Goal: Contribute content: Contribute content

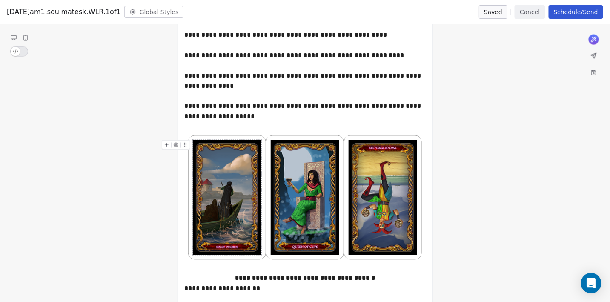
click at [165, 145] on icon "To enrich screen reader interactions, please activate Accessibility in Grammarl…" at bounding box center [167, 145] width 6 height 6
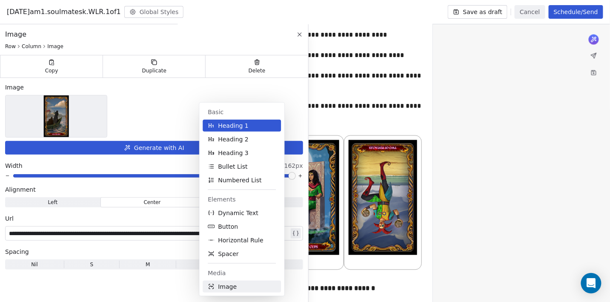
click at [235, 285] on span "Image" at bounding box center [227, 286] width 19 height 9
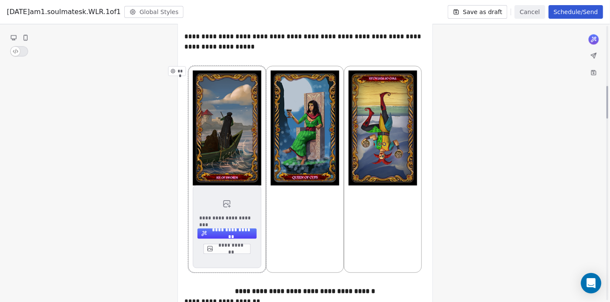
scroll to position [504, 0]
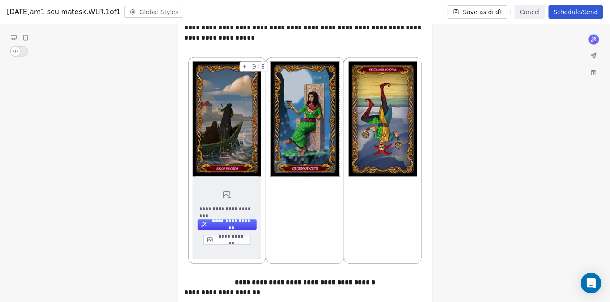
click at [243, 67] on icon "To enrich screen reader interactions, please activate Accessibility in Grammarl…" at bounding box center [245, 67] width 6 height 6
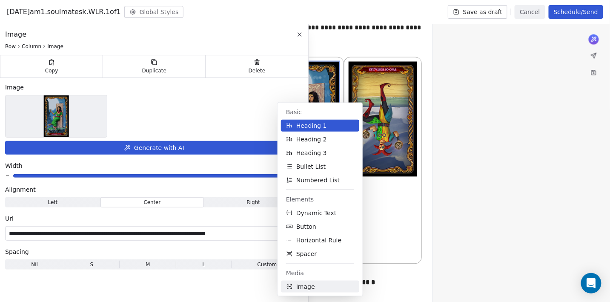
click at [303, 288] on span "Image" at bounding box center [305, 286] width 19 height 9
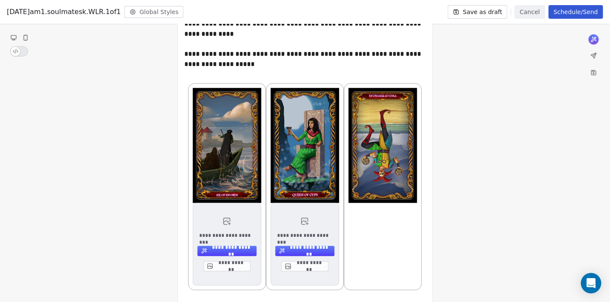
scroll to position [478, 0]
click at [320, 94] on icon "To enrich screen reader interactions, please activate Accessibility in Grammarl…" at bounding box center [323, 93] width 6 height 6
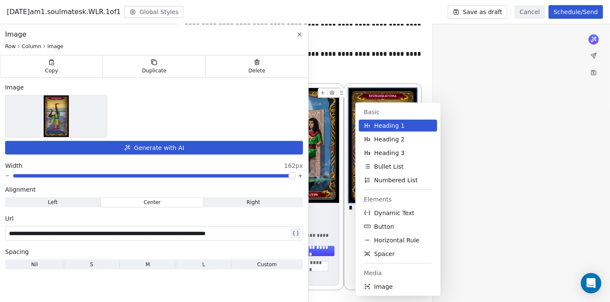
click at [376, 290] on span "Image" at bounding box center [383, 286] width 19 height 9
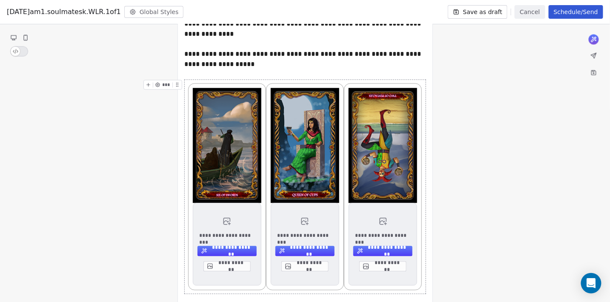
scroll to position [451, 0]
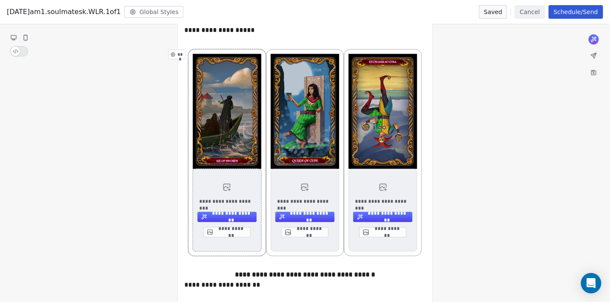
click at [225, 233] on button "**********" at bounding box center [227, 232] width 47 height 10
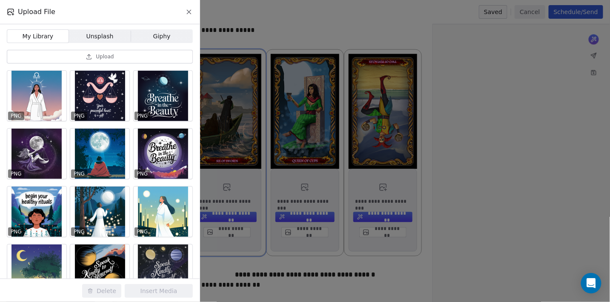
click at [85, 56] on button "Upload" at bounding box center [100, 57] width 186 height 14
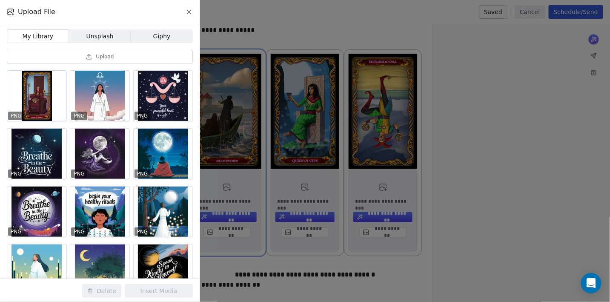
click at [37, 87] on div at bounding box center [36, 96] width 59 height 50
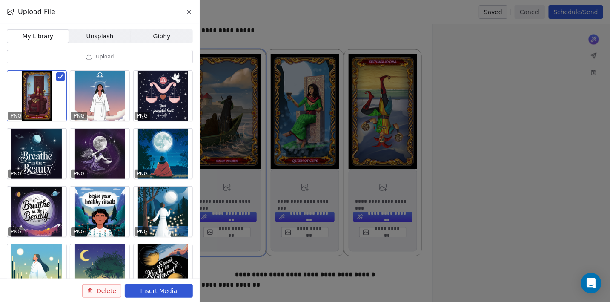
click at [167, 288] on button "Insert Media" at bounding box center [159, 291] width 68 height 14
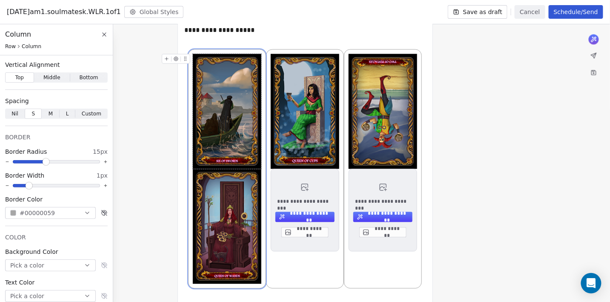
click at [220, 65] on img "To enrich screen reader interactions, please activate Accessibility in Grammarl…" at bounding box center [227, 111] width 69 height 115
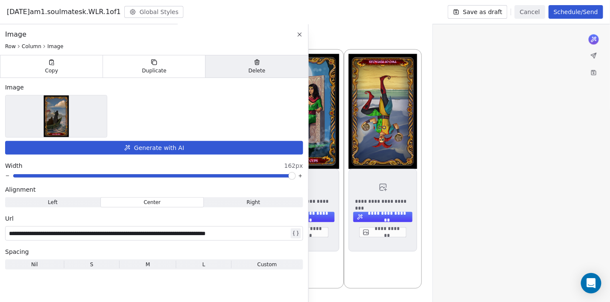
click at [266, 69] on div "Delete" at bounding box center [256, 66] width 103 height 22
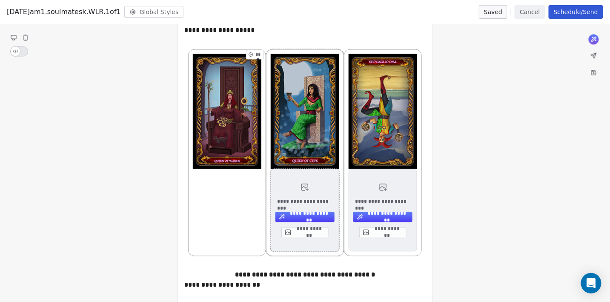
click at [297, 232] on button "**********" at bounding box center [305, 232] width 47 height 10
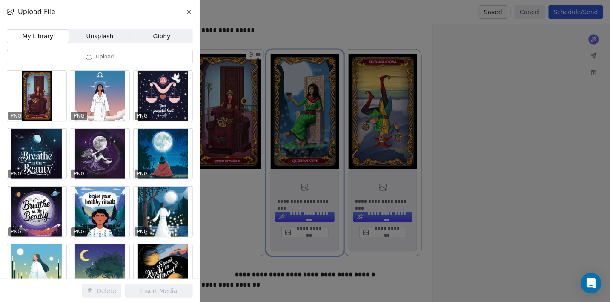
click at [56, 54] on button "Upload" at bounding box center [100, 57] width 186 height 14
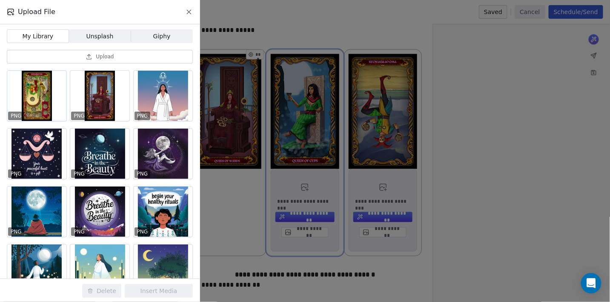
click at [39, 88] on div at bounding box center [36, 96] width 59 height 50
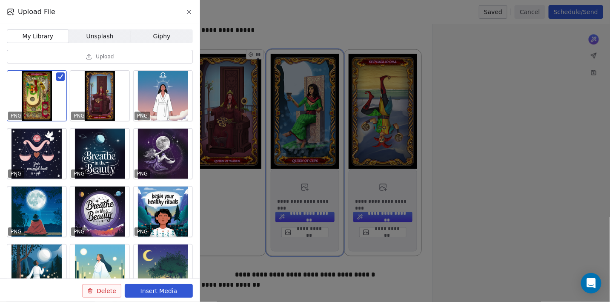
click at [149, 291] on button "Insert Media" at bounding box center [159, 291] width 68 height 14
click at [163, 288] on button "Insert Media" at bounding box center [159, 291] width 68 height 14
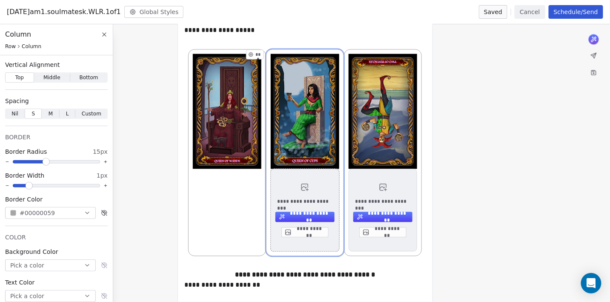
click at [308, 233] on button "**********" at bounding box center [305, 232] width 47 height 10
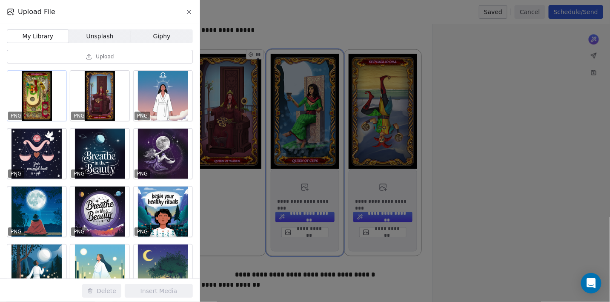
click at [40, 95] on div at bounding box center [36, 96] width 59 height 50
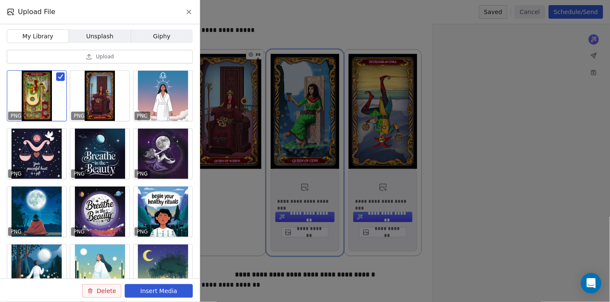
click at [167, 289] on button "Insert Media" at bounding box center [159, 291] width 68 height 14
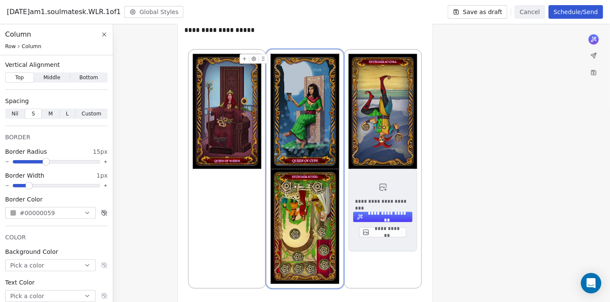
click at [308, 125] on img "To enrich screen reader interactions, please activate Accessibility in Grammarl…" at bounding box center [305, 111] width 69 height 115
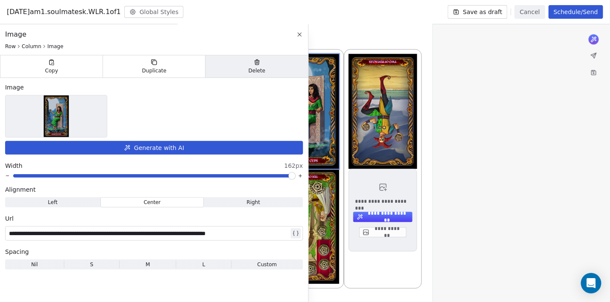
click at [245, 66] on div "Delete" at bounding box center [256, 66] width 103 height 22
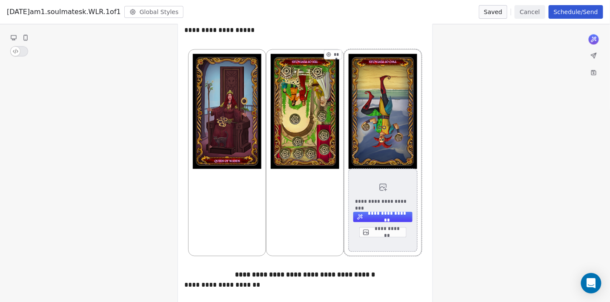
click at [371, 233] on button "**********" at bounding box center [382, 232] width 47 height 10
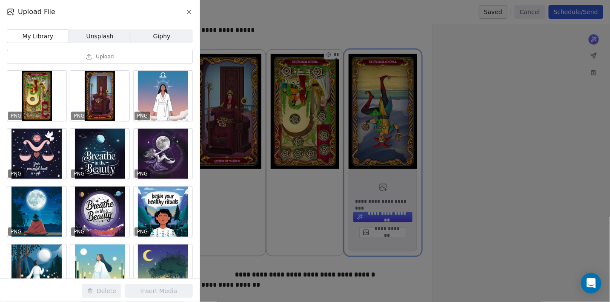
click at [102, 55] on span "Upload" at bounding box center [105, 56] width 18 height 7
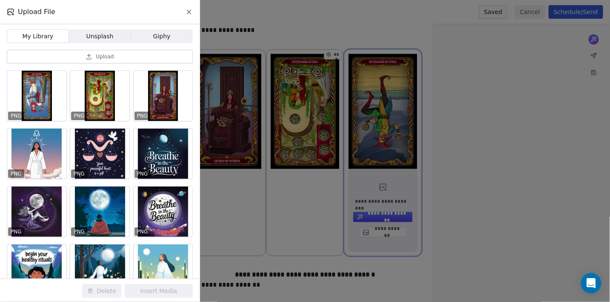
click at [39, 90] on div at bounding box center [36, 96] width 59 height 50
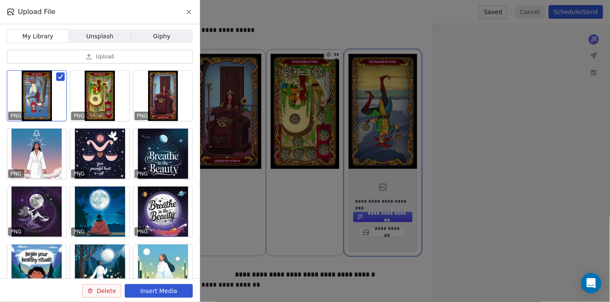
click at [152, 291] on button "Insert Media" at bounding box center [159, 291] width 68 height 14
click at [161, 288] on button "Insert Media" at bounding box center [159, 291] width 68 height 14
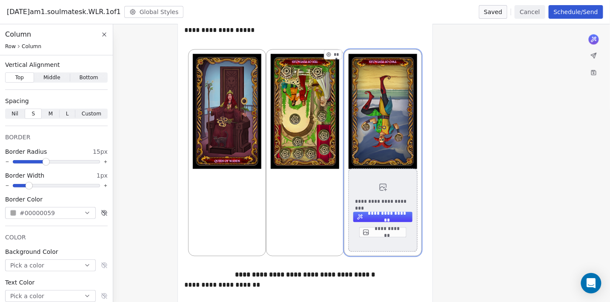
click at [383, 230] on button "**********" at bounding box center [382, 232] width 47 height 10
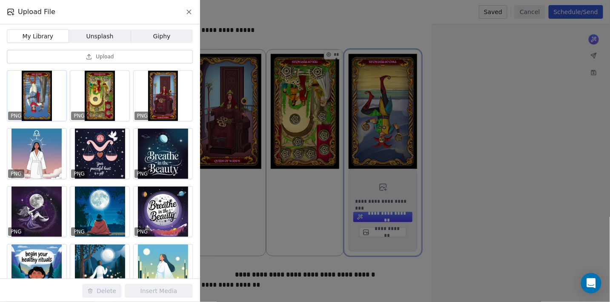
click at [32, 98] on div at bounding box center [36, 96] width 59 height 50
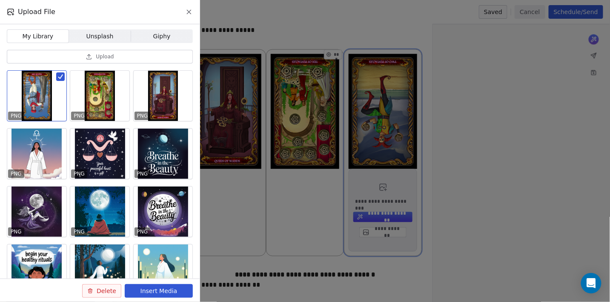
click at [150, 288] on button "Insert Media" at bounding box center [159, 291] width 68 height 14
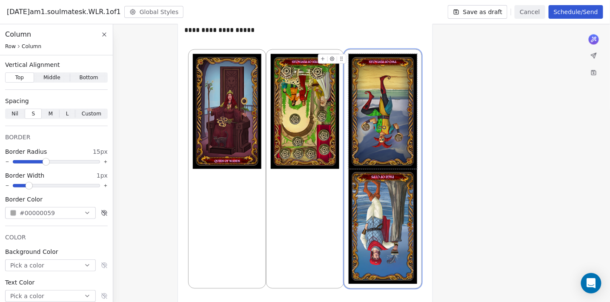
click at [397, 82] on img "To enrich screen reader interactions, please activate Accessibility in Grammarl…" at bounding box center [383, 111] width 69 height 115
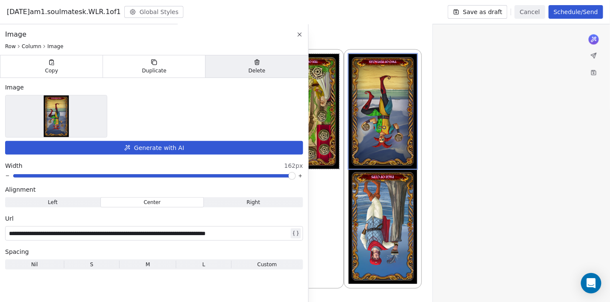
click at [255, 73] on span "Delete" at bounding box center [257, 70] width 17 height 7
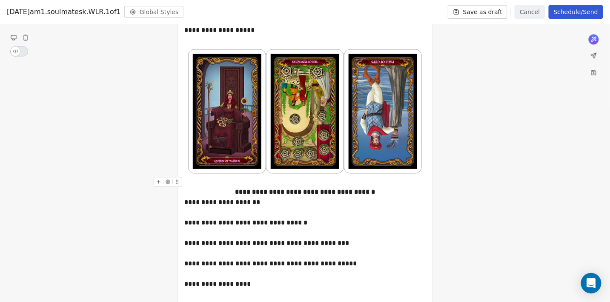
click at [486, 9] on button "Save as draft" at bounding box center [478, 12] width 60 height 14
